Goal: Task Accomplishment & Management: Use online tool/utility

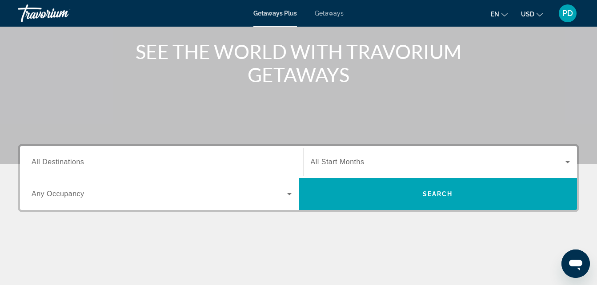
scroll to position [96, 0]
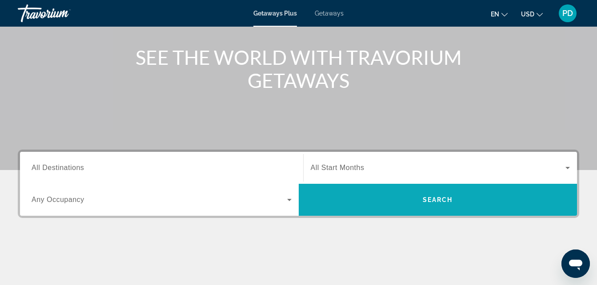
click at [401, 192] on span "Search widget" at bounding box center [438, 199] width 279 height 21
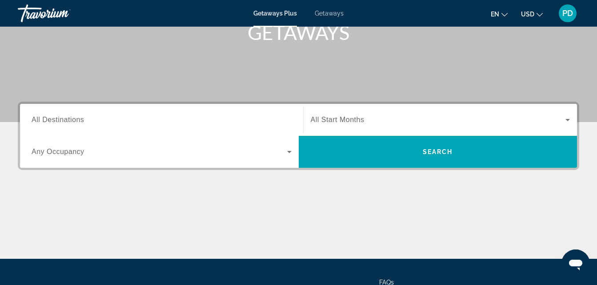
scroll to position [146, 0]
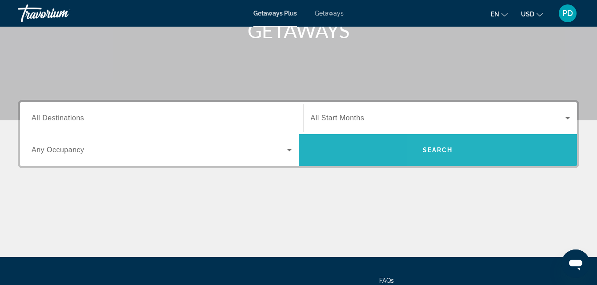
click at [436, 154] on span "Search widget" at bounding box center [438, 150] width 279 height 21
